Goal: Use online tool/utility

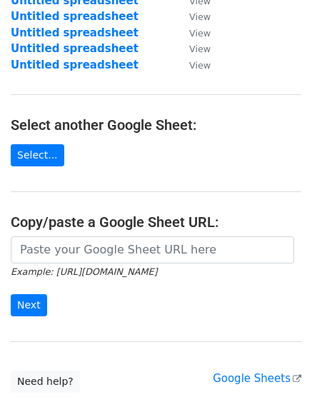
scroll to position [268, 0]
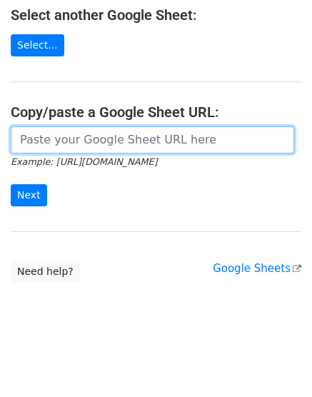
click at [60, 146] on input "url" at bounding box center [152, 139] width 283 height 27
paste input "[URL][DOMAIN_NAME]"
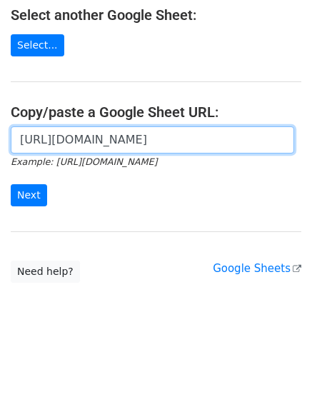
scroll to position [0, 311]
type input "[URL][DOMAIN_NAME]"
click at [11, 184] on input "Next" at bounding box center [29, 195] width 36 height 22
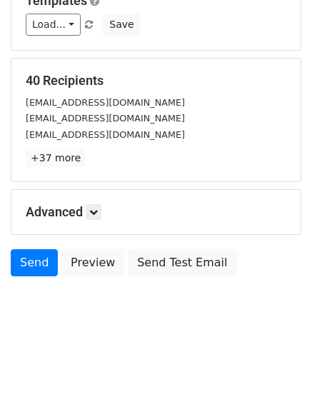
scroll to position [158, 0]
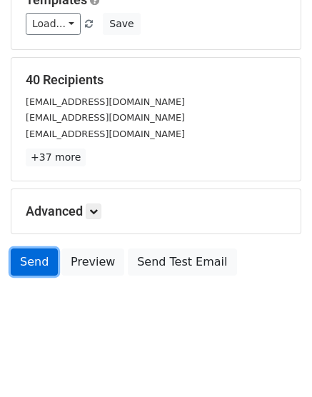
click at [37, 266] on link "Send" at bounding box center [34, 261] width 47 height 27
